Goal: Transaction & Acquisition: Purchase product/service

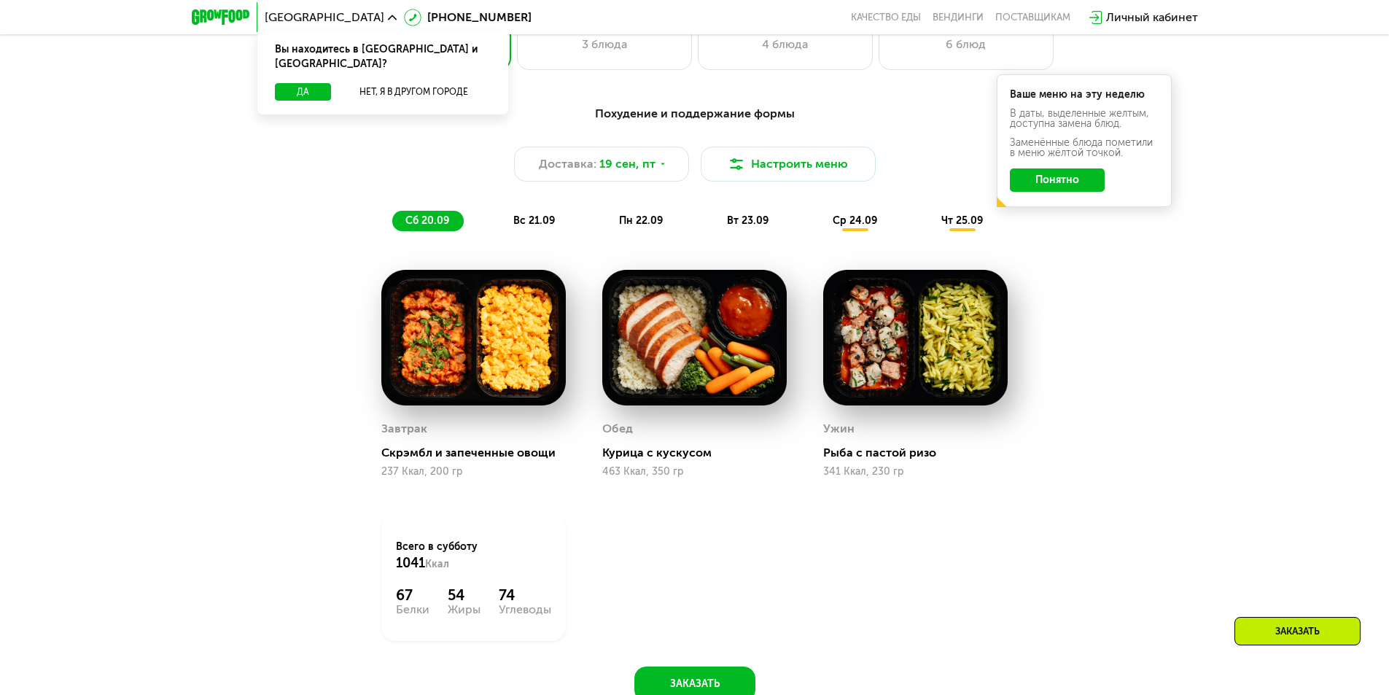
scroll to position [1312, 0]
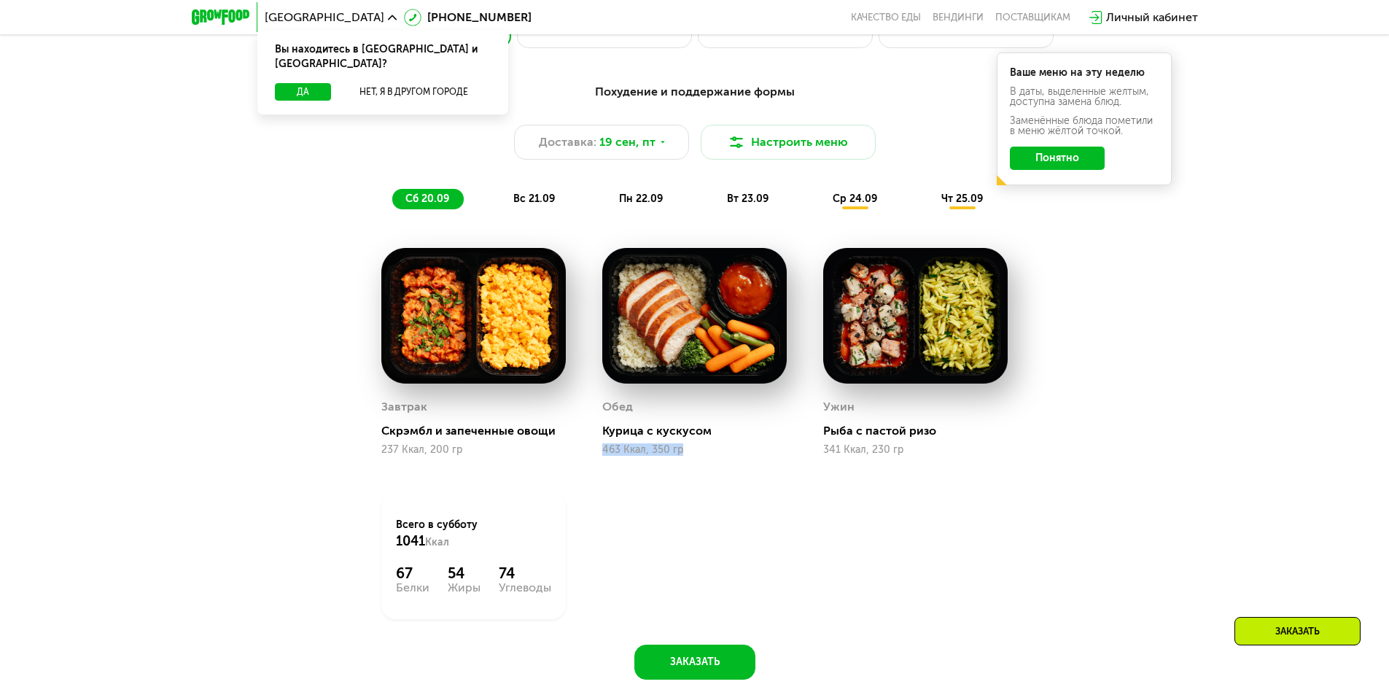
drag, startPoint x: 704, startPoint y: 461, endPoint x: 593, endPoint y: 462, distance: 110.8
click at [593, 462] on div "[PERSON_NAME] с кускусом 463 Ккал, 350 гр" at bounding box center [694, 352] width 221 height 244
click at [680, 474] on div "[PERSON_NAME] с кускусом 463 Ккал, 350 гр" at bounding box center [694, 352] width 221 height 244
drag, startPoint x: 696, startPoint y: 453, endPoint x: 585, endPoint y: 459, distance: 111.0
click at [585, 459] on div "[PERSON_NAME] с кускусом 463 Ккал, 350 гр" at bounding box center [694, 352] width 221 height 244
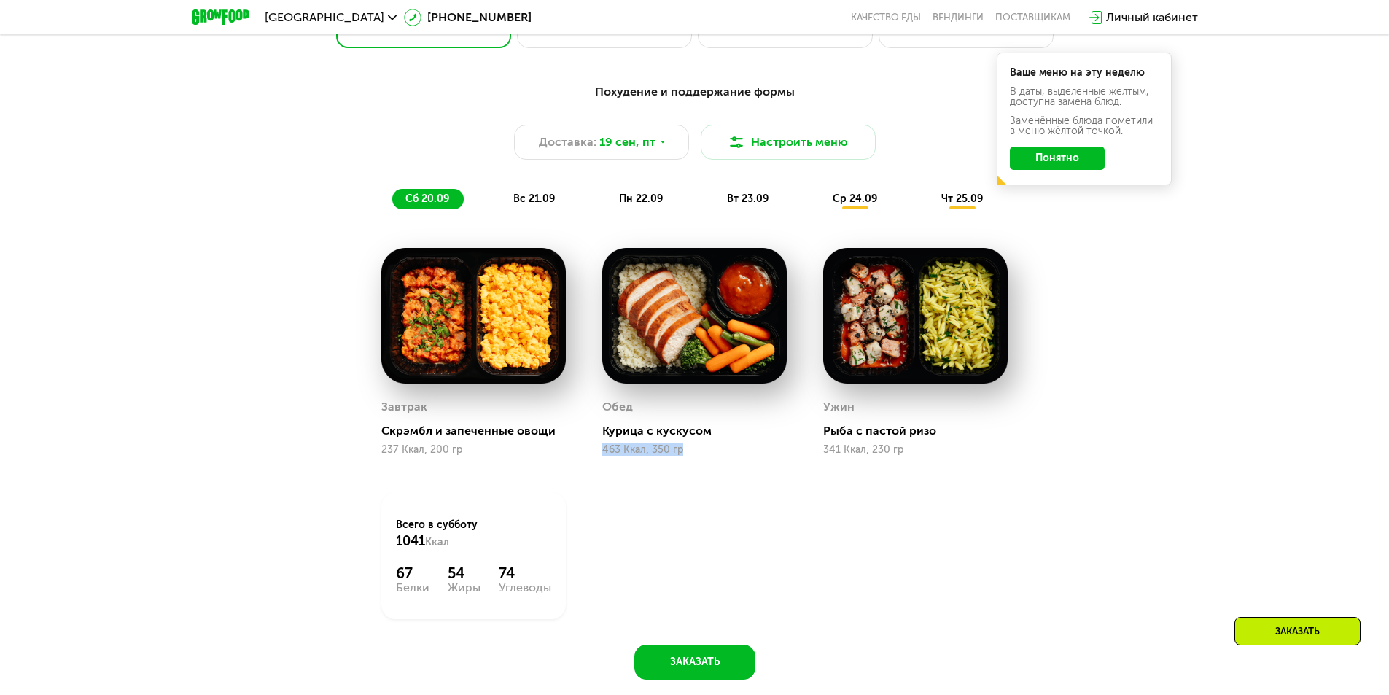
click at [690, 474] on div "[PERSON_NAME] с кускусом 463 Ккал, 350 гр" at bounding box center [694, 352] width 221 height 244
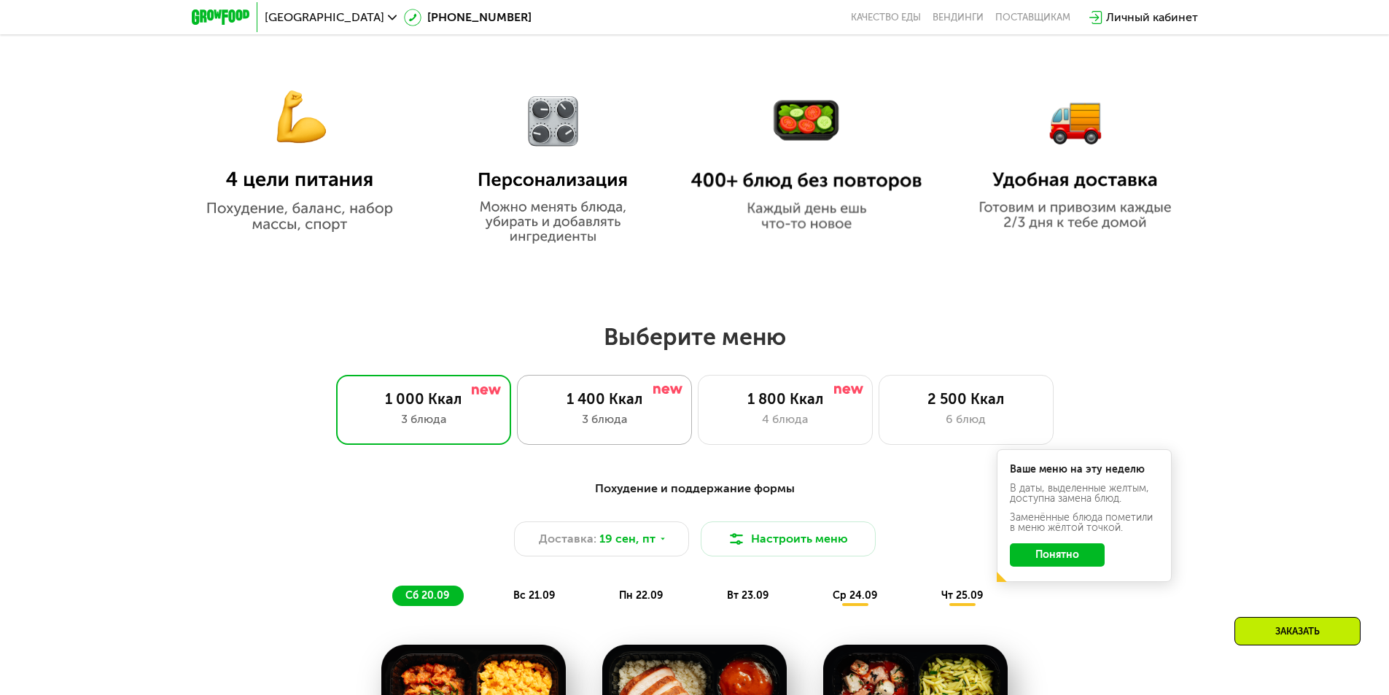
scroll to position [1166, 0]
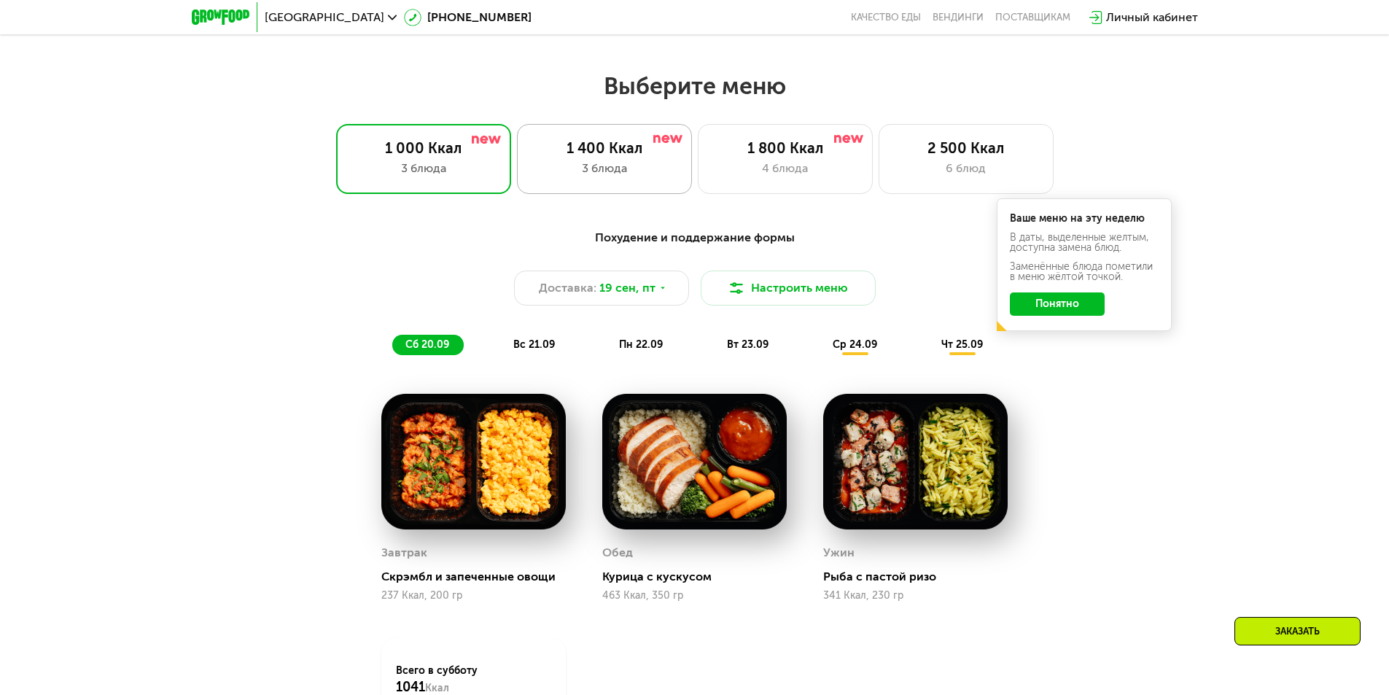
click at [634, 188] on div "1 400 Ккал 3 блюда" at bounding box center [604, 159] width 175 height 70
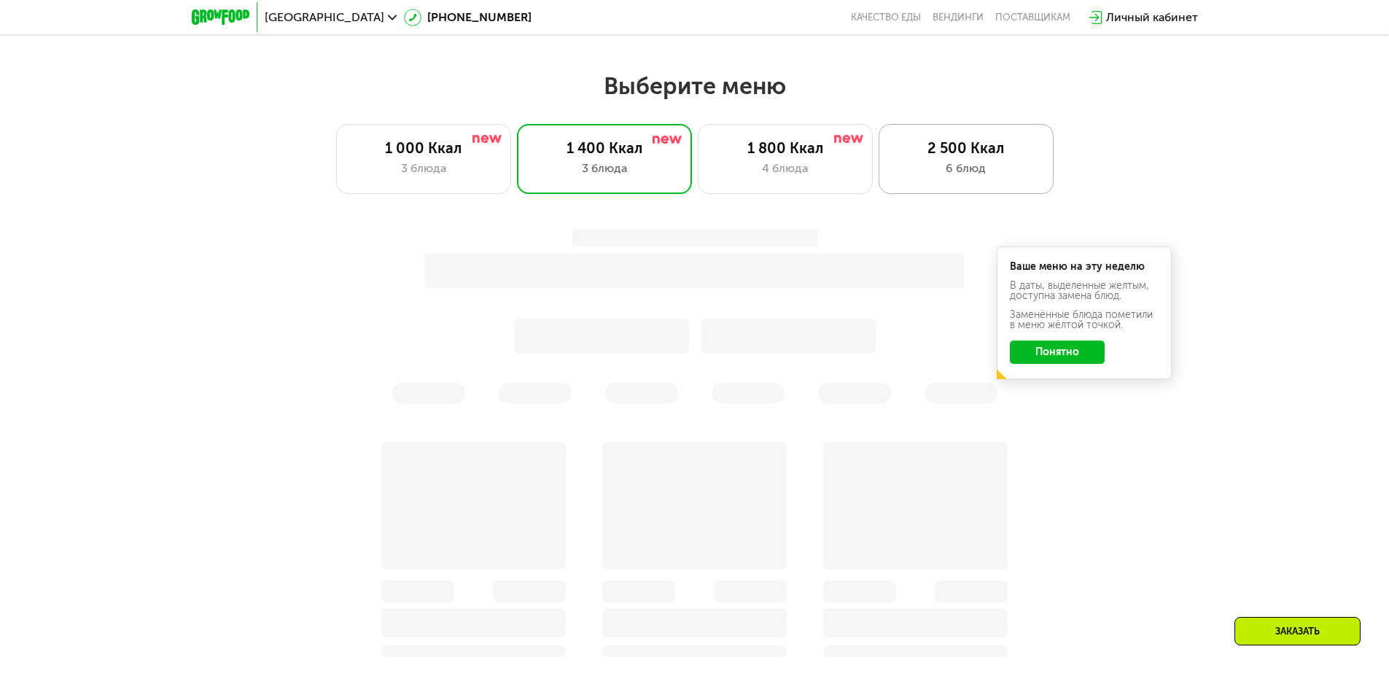
click at [933, 162] on div "2 500 Ккал 6 блюд" at bounding box center [965, 159] width 175 height 70
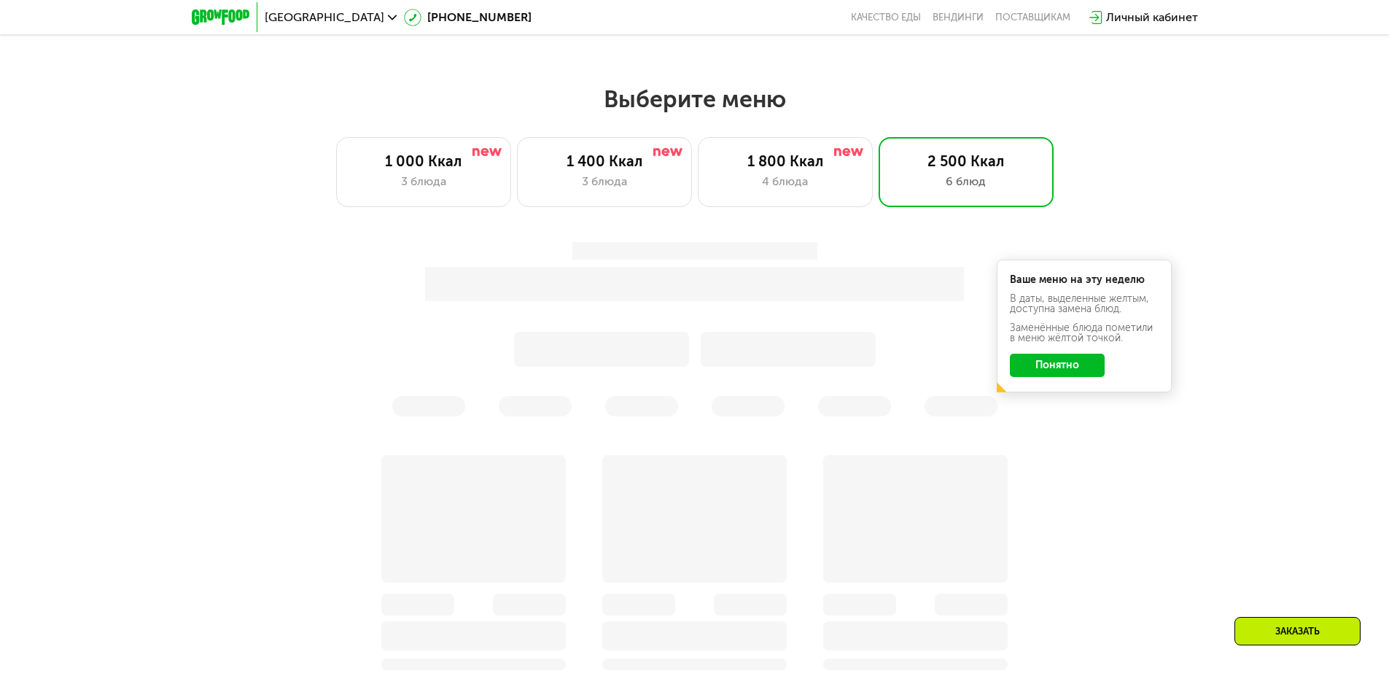
scroll to position [1093, 0]
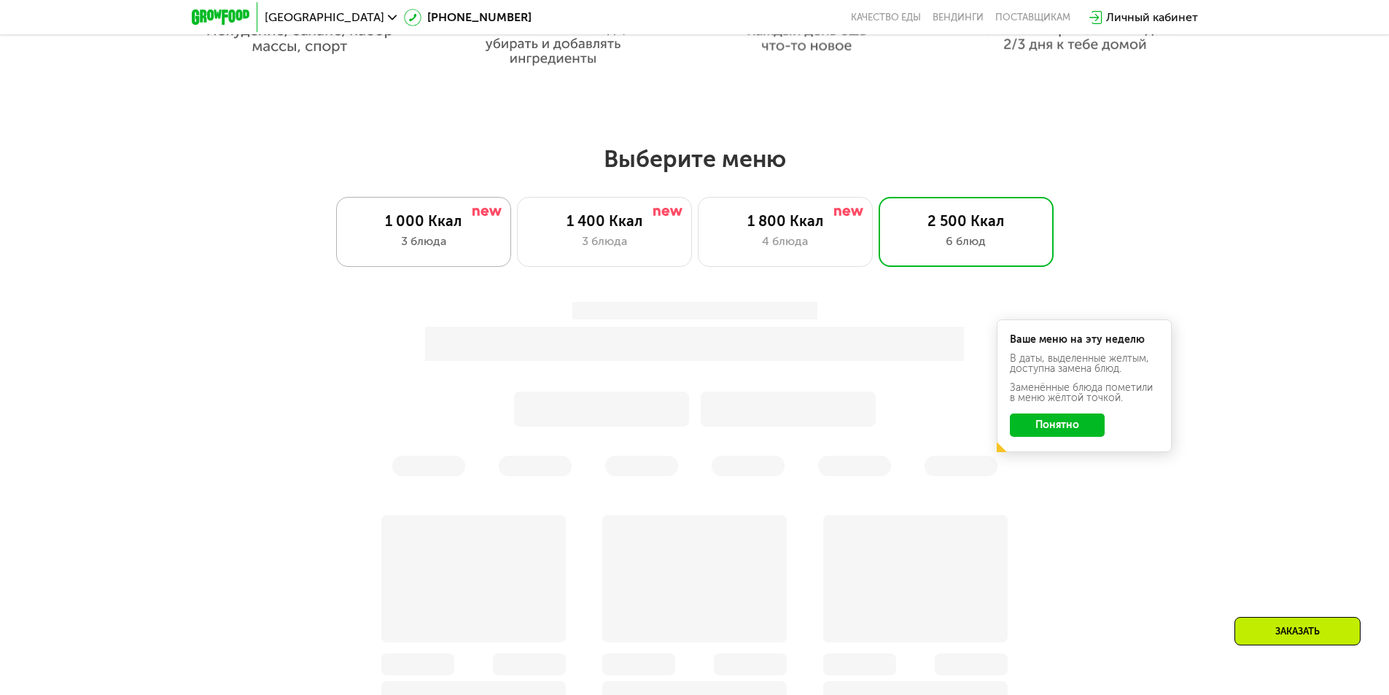
click at [454, 247] on div "3 блюда" at bounding box center [423, 241] width 144 height 17
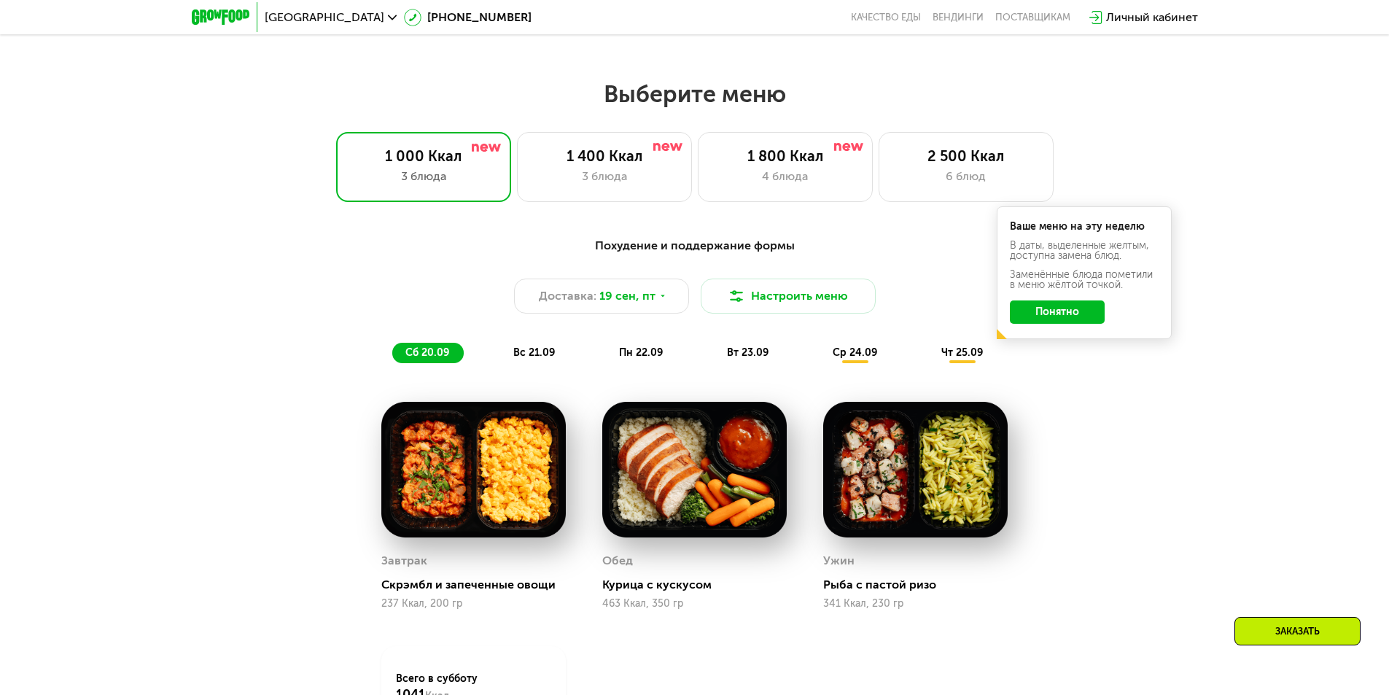
scroll to position [1166, 0]
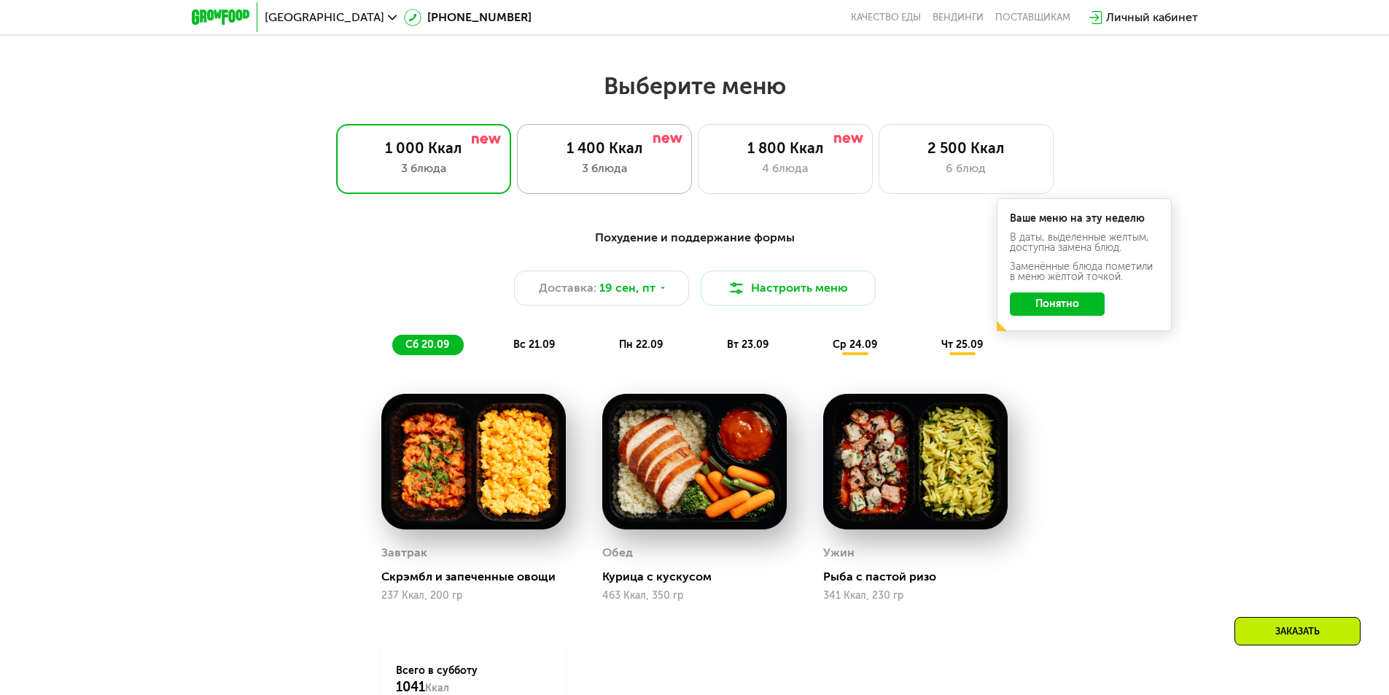
click at [633, 157] on div "1 400 Ккал" at bounding box center [604, 147] width 144 height 17
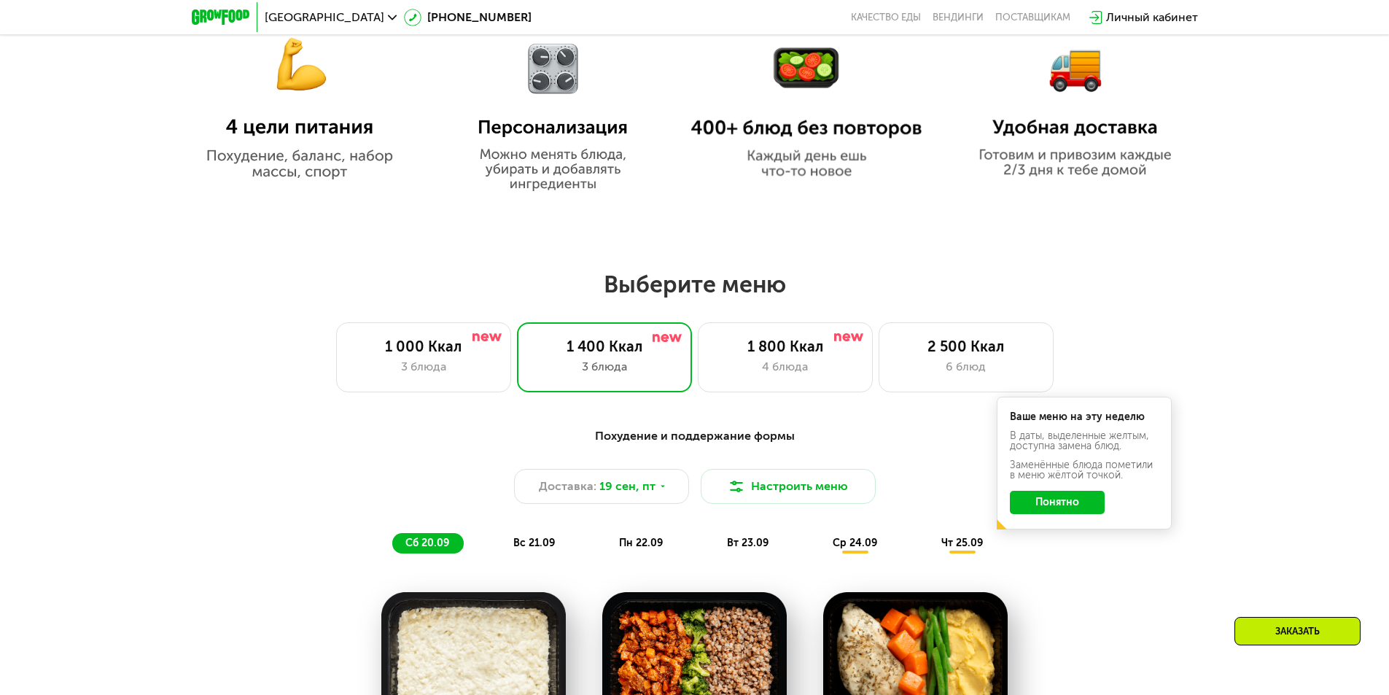
scroll to position [656, 0]
